Goal: Task Accomplishment & Management: Use online tool/utility

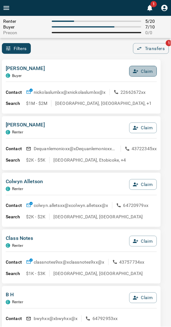
click at [141, 71] on button "Claim" at bounding box center [143, 71] width 28 height 11
click at [141, 71] on button "Confirm Claim" at bounding box center [133, 71] width 45 height 11
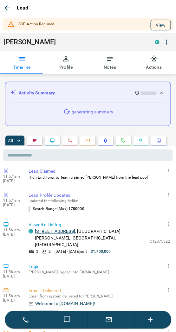
click at [151, 28] on button "View" at bounding box center [161, 25] width 20 height 11
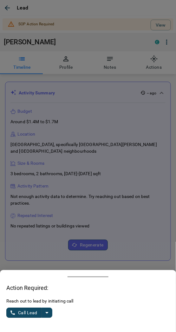
click at [49, 310] on icon "split button" at bounding box center [47, 314] width 8 height 8
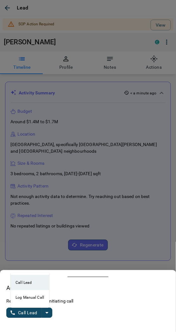
click at [26, 299] on li "Log Manual Call" at bounding box center [29, 298] width 39 height 15
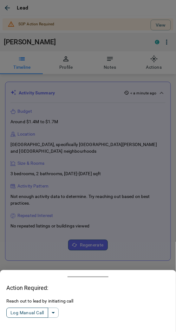
click at [24, 314] on button "Log Manual Call" at bounding box center [27, 313] width 42 height 10
click at [13, 312] on button "Yes" at bounding box center [12, 314] width 13 height 10
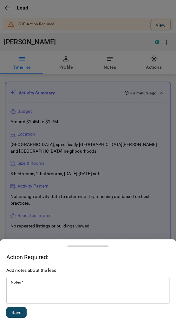
click at [19, 299] on textarea "Notes   *" at bounding box center [88, 291] width 155 height 22
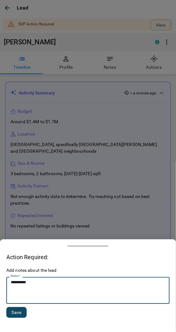
click at [19, 284] on textarea "**********" at bounding box center [88, 291] width 155 height 22
type textarea "*********"
click at [17, 315] on button "Save" at bounding box center [16, 313] width 20 height 11
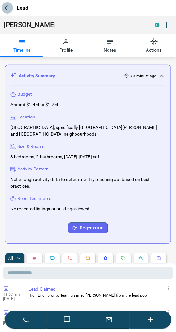
click at [5, 11] on icon "button" at bounding box center [7, 8] width 8 height 8
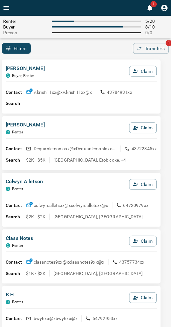
click at [62, 65] on div "[PERSON_NAME], Renter Claim" at bounding box center [81, 73] width 151 height 17
click at [69, 62] on div "[PERSON_NAME], Renter Claim Contact v.krish11xx@x v.krish11xx@x 43784931xx Sear…" at bounding box center [81, 87] width 159 height 54
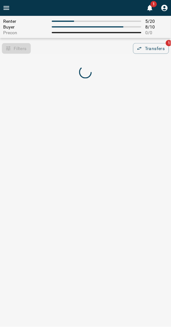
click at [113, 40] on div "Renter 5 / 20 Buyer 8 / 10 Precon 0 / 0 Filters 0 Transfers 1" at bounding box center [85, 35] width 171 height 38
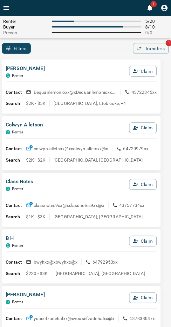
click at [62, 53] on div "Filters 0 Transfers 1" at bounding box center [85, 48] width 171 height 11
click at [71, 61] on div "[PERSON_NAME] C Renter Claim Contact Dequanlemonioxx@x Dequanlemonioxx@x 437223…" at bounding box center [81, 87] width 159 height 54
